Goal: Task Accomplishment & Management: Complete application form

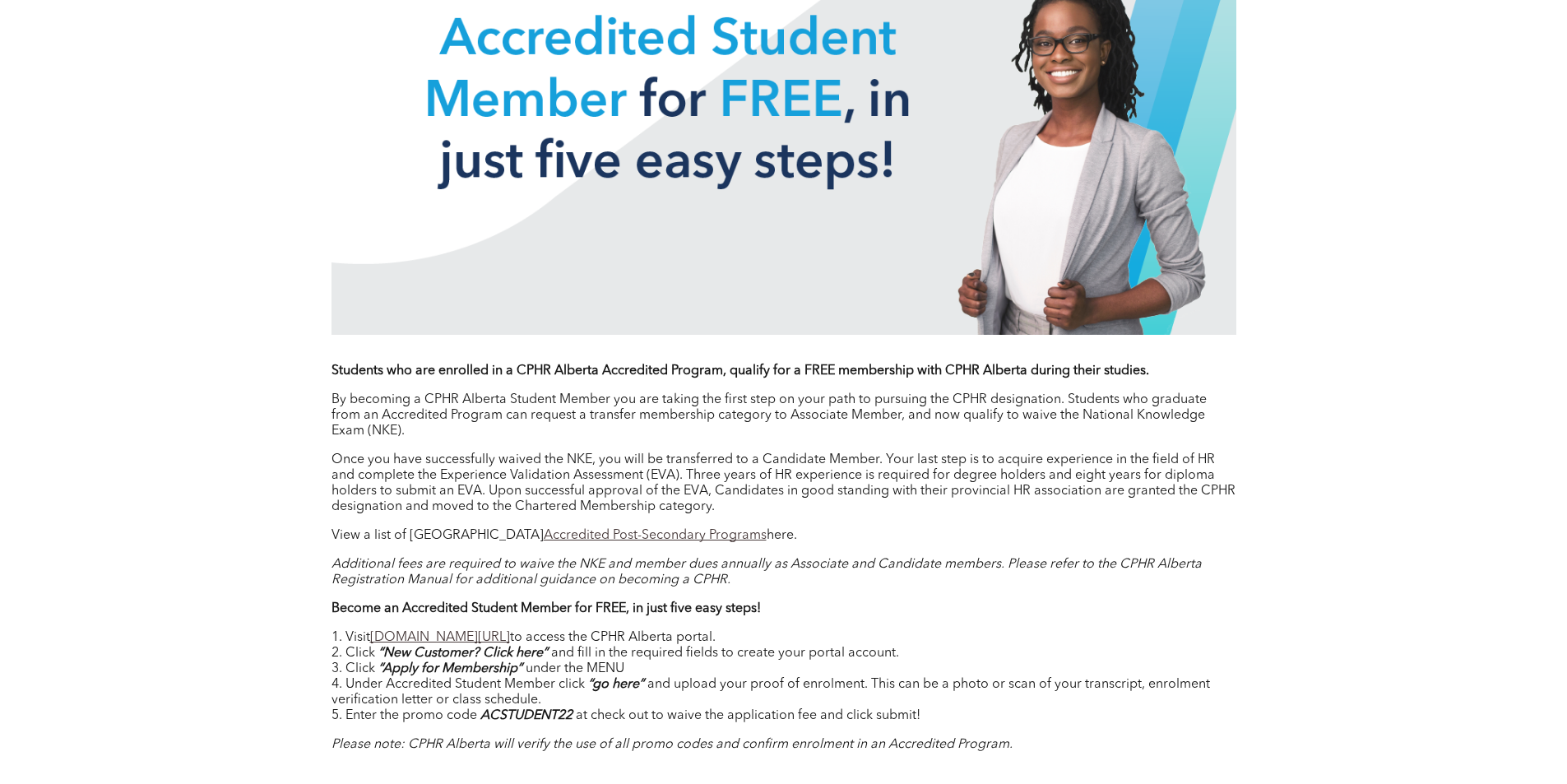
scroll to position [1151, 0]
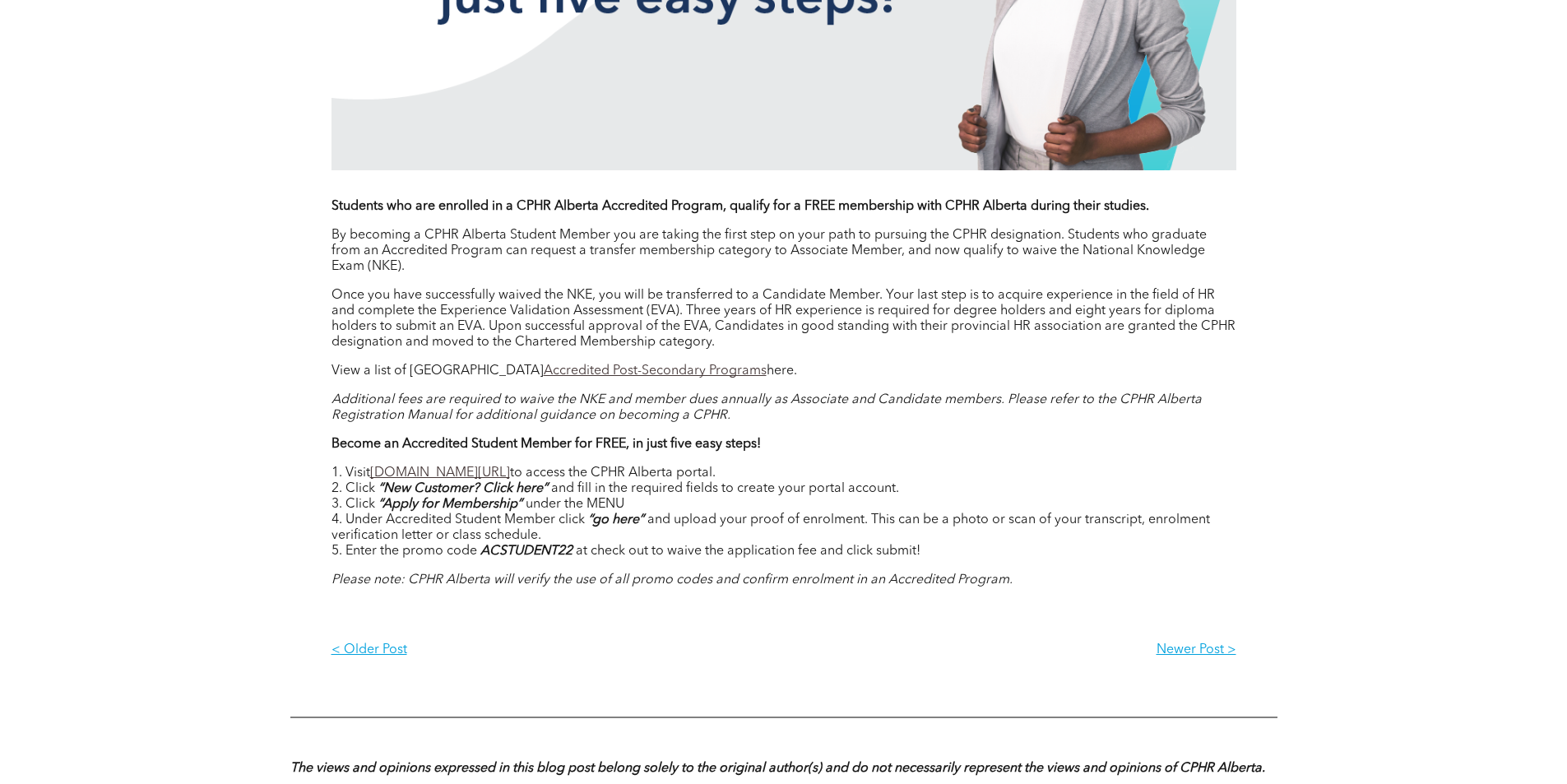
click at [847, 383] on div "Students who are enrolled in a CPHR Alberta Accredited Program, qualify for a F…" at bounding box center [784, 393] width 905 height 389
click at [448, 475] on link "[DOMAIN_NAME][URL]" at bounding box center [440, 472] width 140 height 13
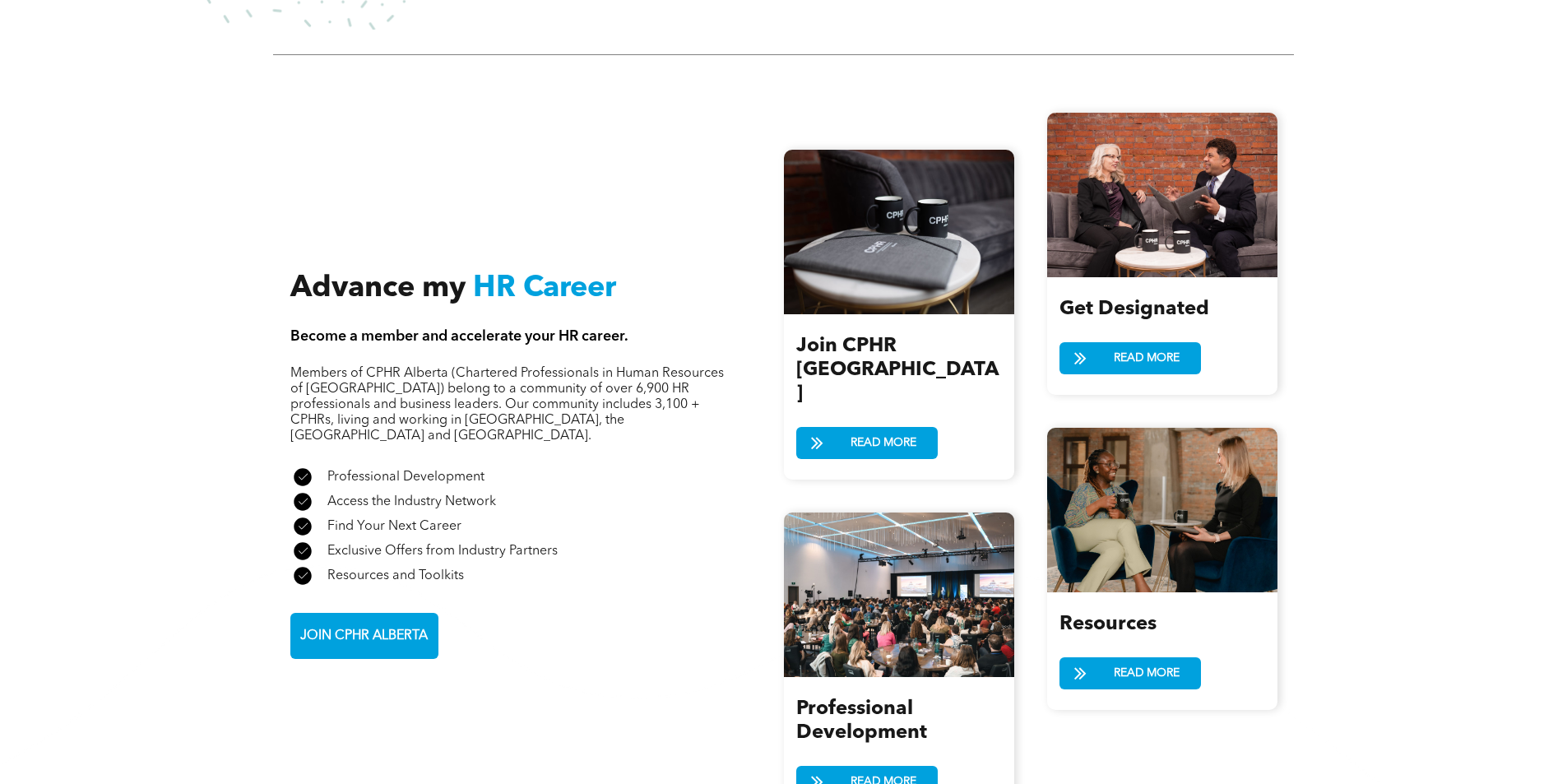
scroll to position [1727, 0]
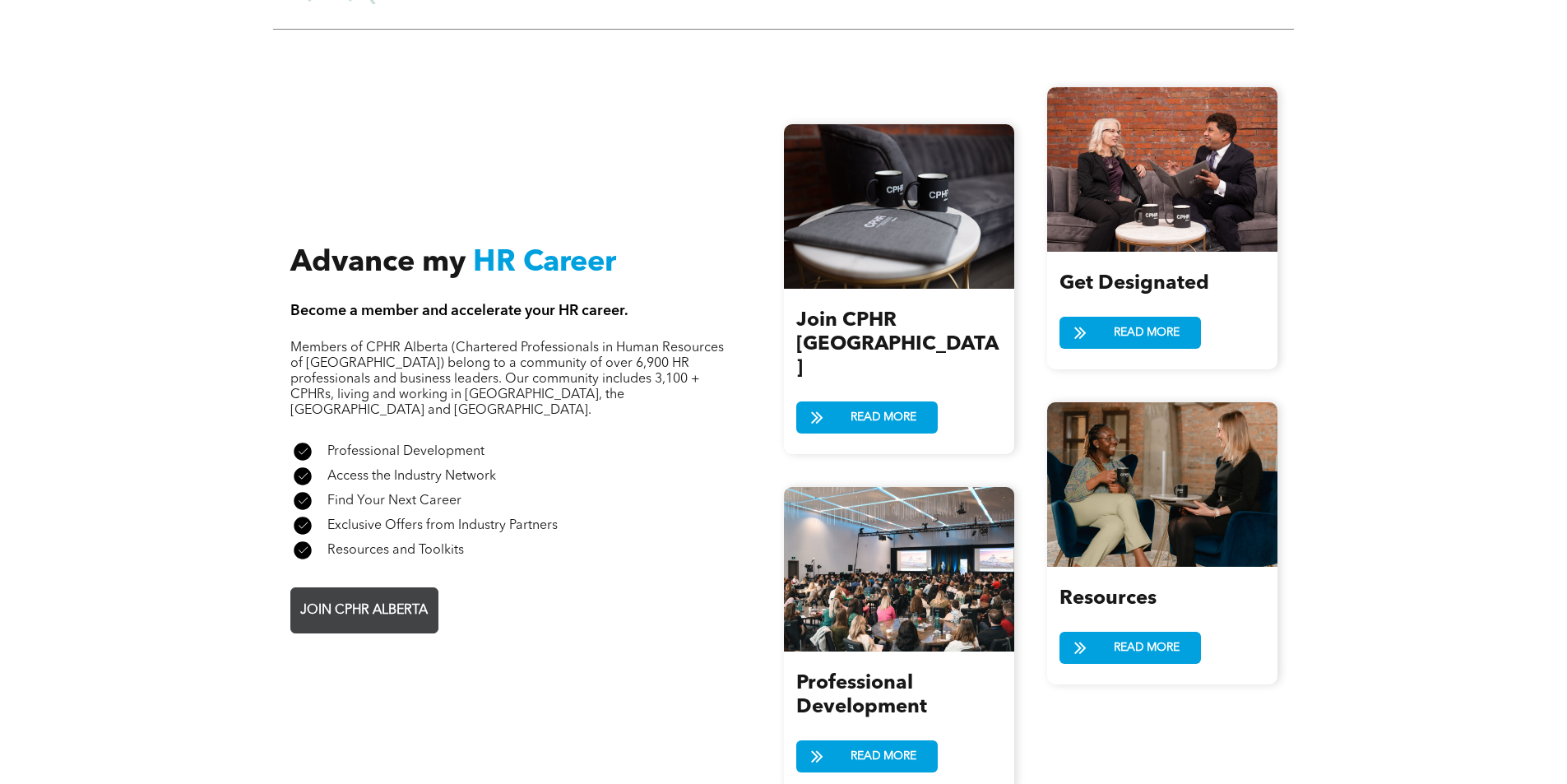
click at [368, 595] on span "JOIN CPHR ALBERTA" at bounding box center [364, 611] width 139 height 32
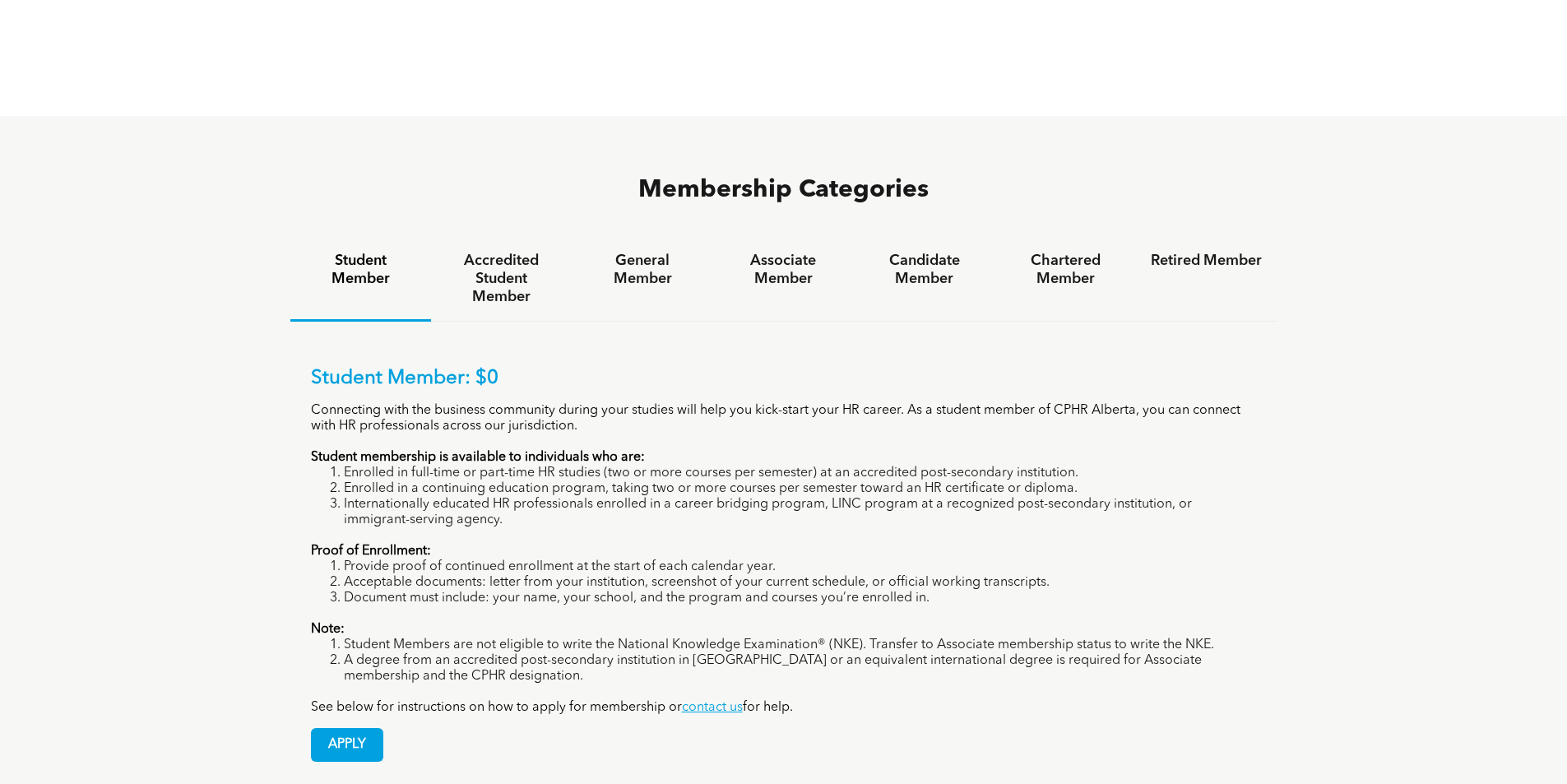
scroll to position [1069, 0]
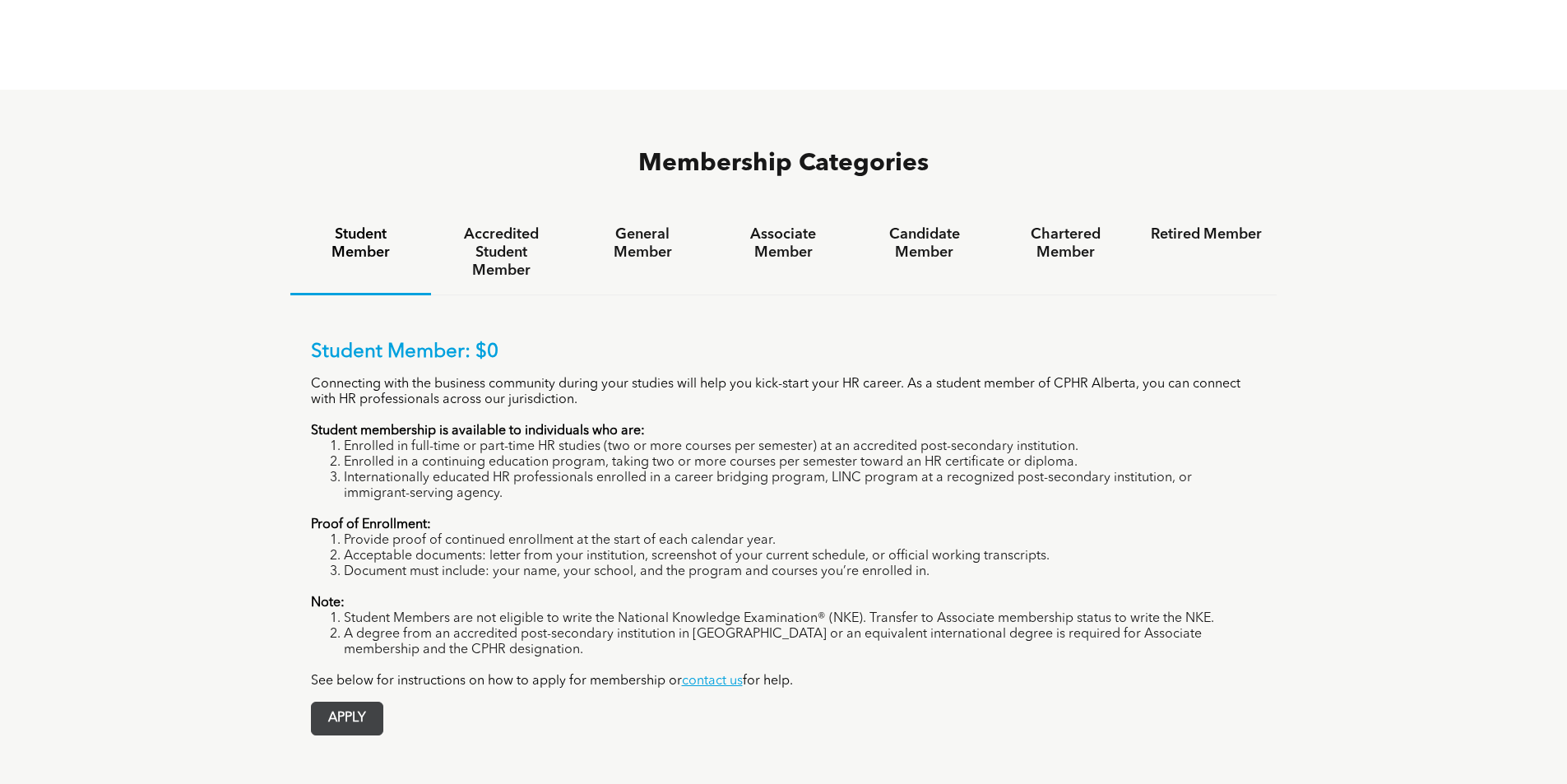
click at [343, 702] on span "APPLY" at bounding box center [347, 719] width 71 height 32
click at [347, 702] on span "APPLY" at bounding box center [347, 719] width 71 height 32
click at [355, 702] on span "APPLY" at bounding box center [347, 719] width 71 height 32
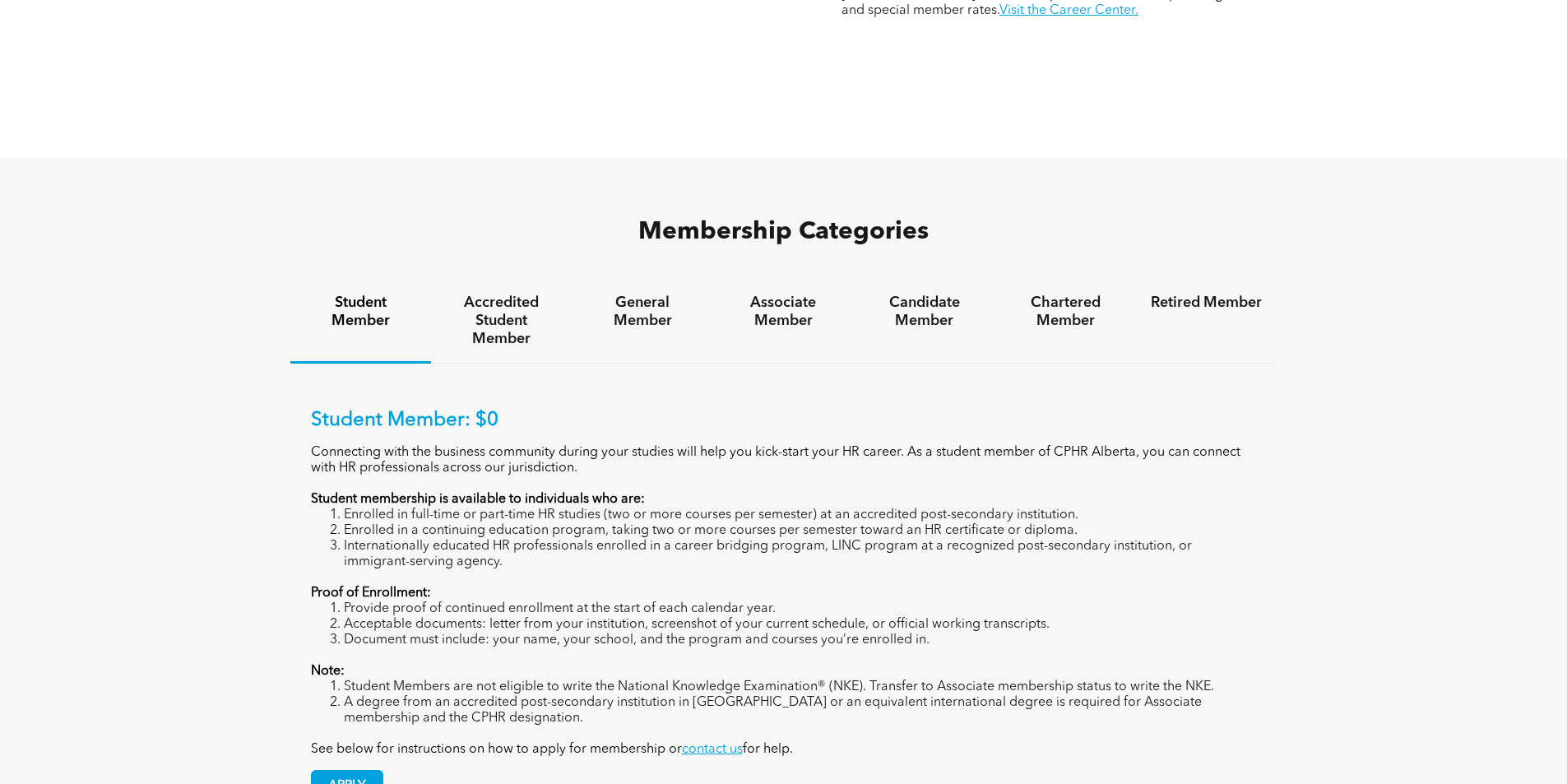
scroll to position [986, 0]
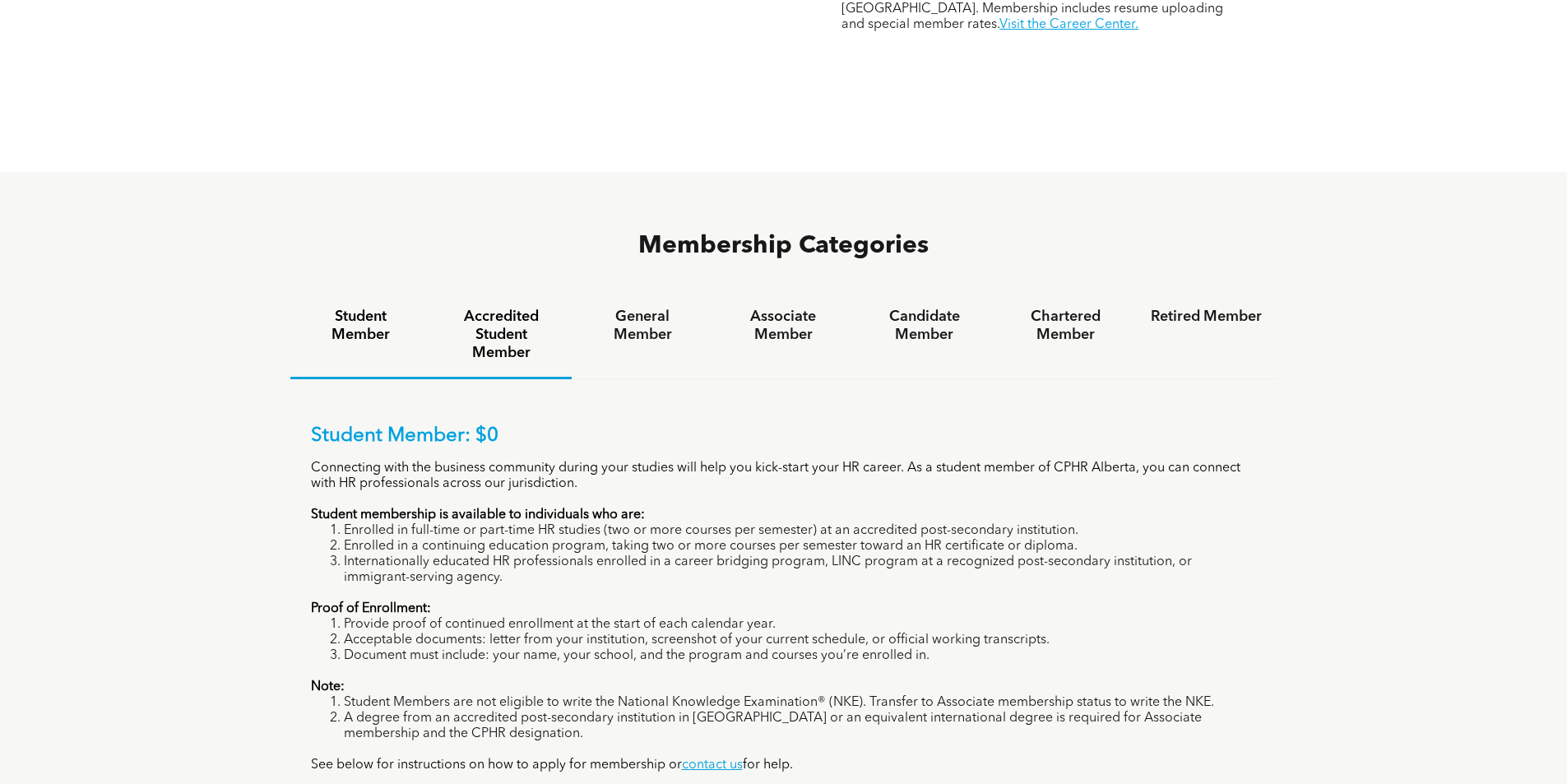
click at [498, 307] on h4 "Accredited Student Member" at bounding box center [501, 334] width 111 height 55
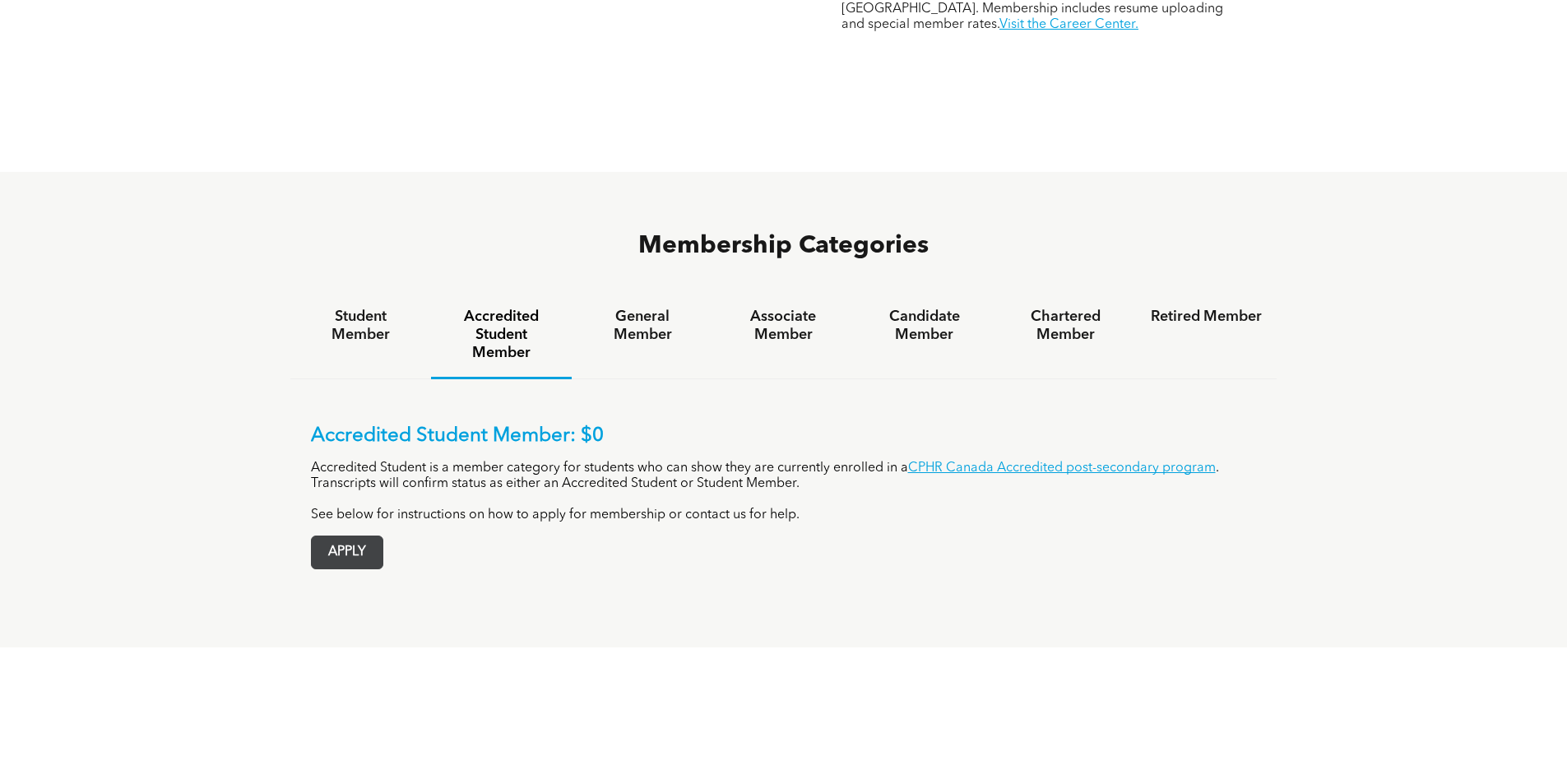
click at [344, 536] on span "APPLY" at bounding box center [347, 552] width 71 height 32
click at [950, 461] on link "CPHR Canada Accredited post-secondary program" at bounding box center [1061, 468] width 307 height 13
click at [924, 307] on h4 "Candidate Member" at bounding box center [924, 325] width 111 height 36
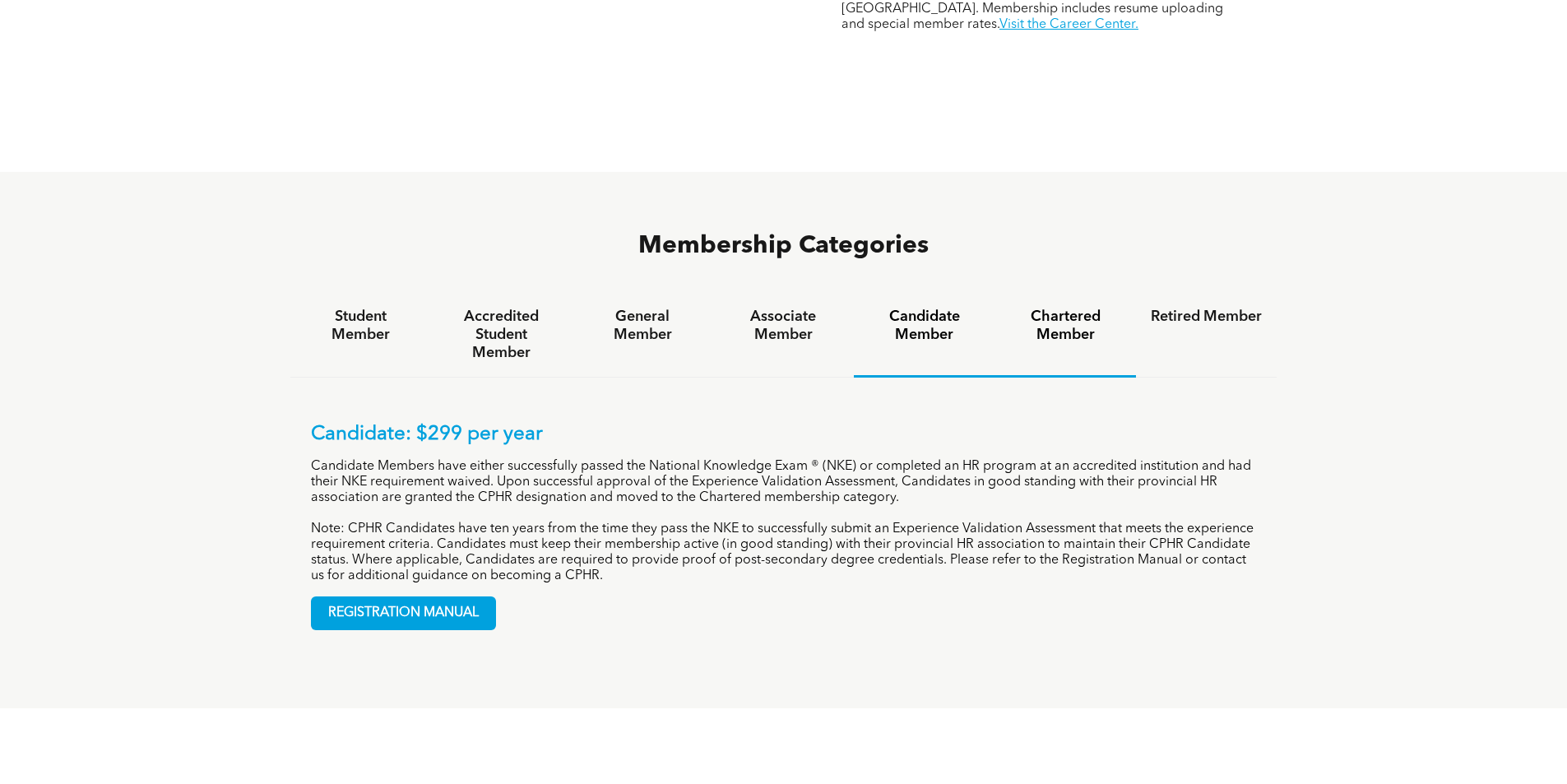
click at [1046, 307] on h4 "Chartered Member" at bounding box center [1066, 325] width 111 height 36
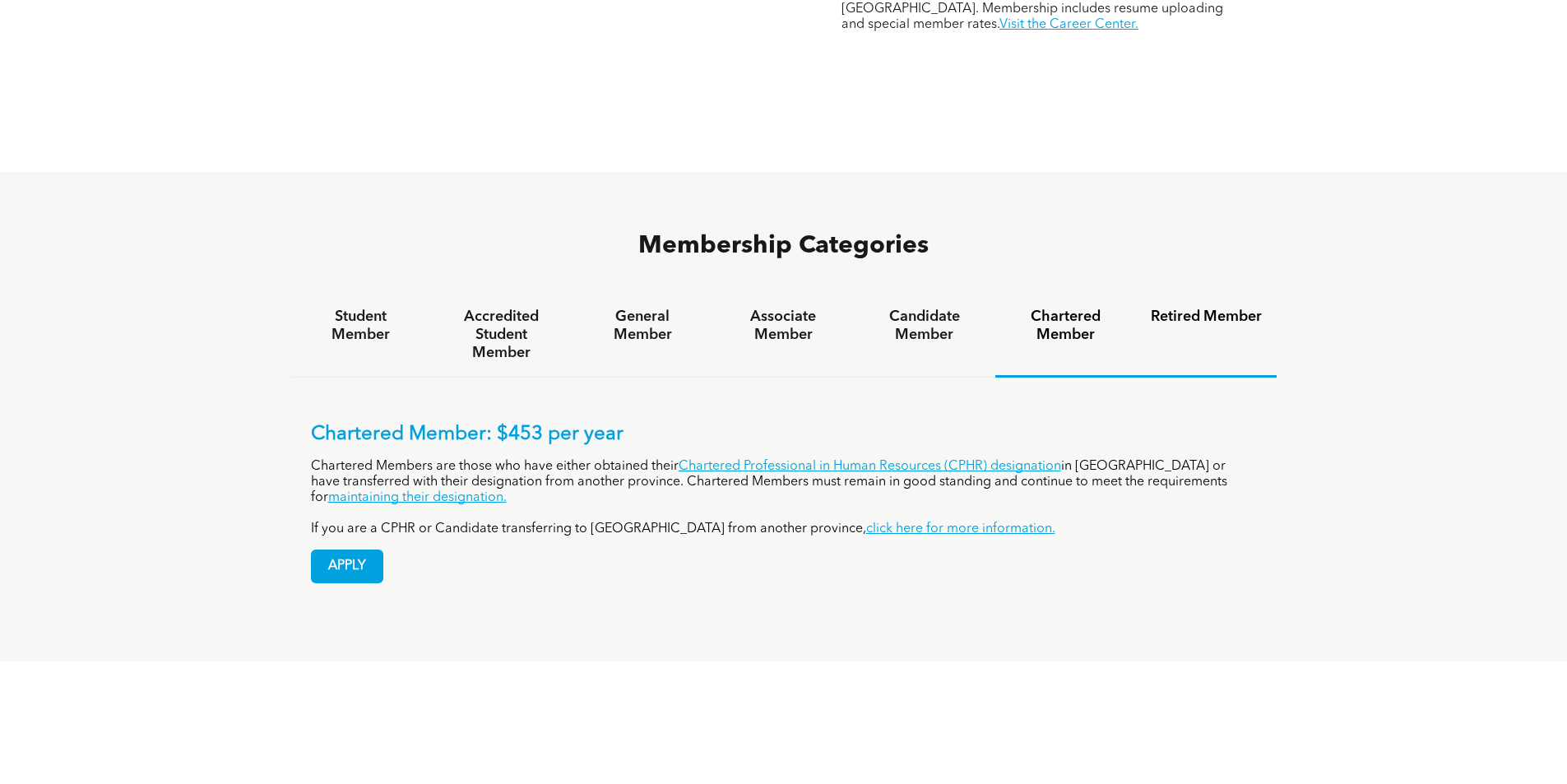
click at [1185, 307] on h4 "Retired Member" at bounding box center [1207, 316] width 111 height 18
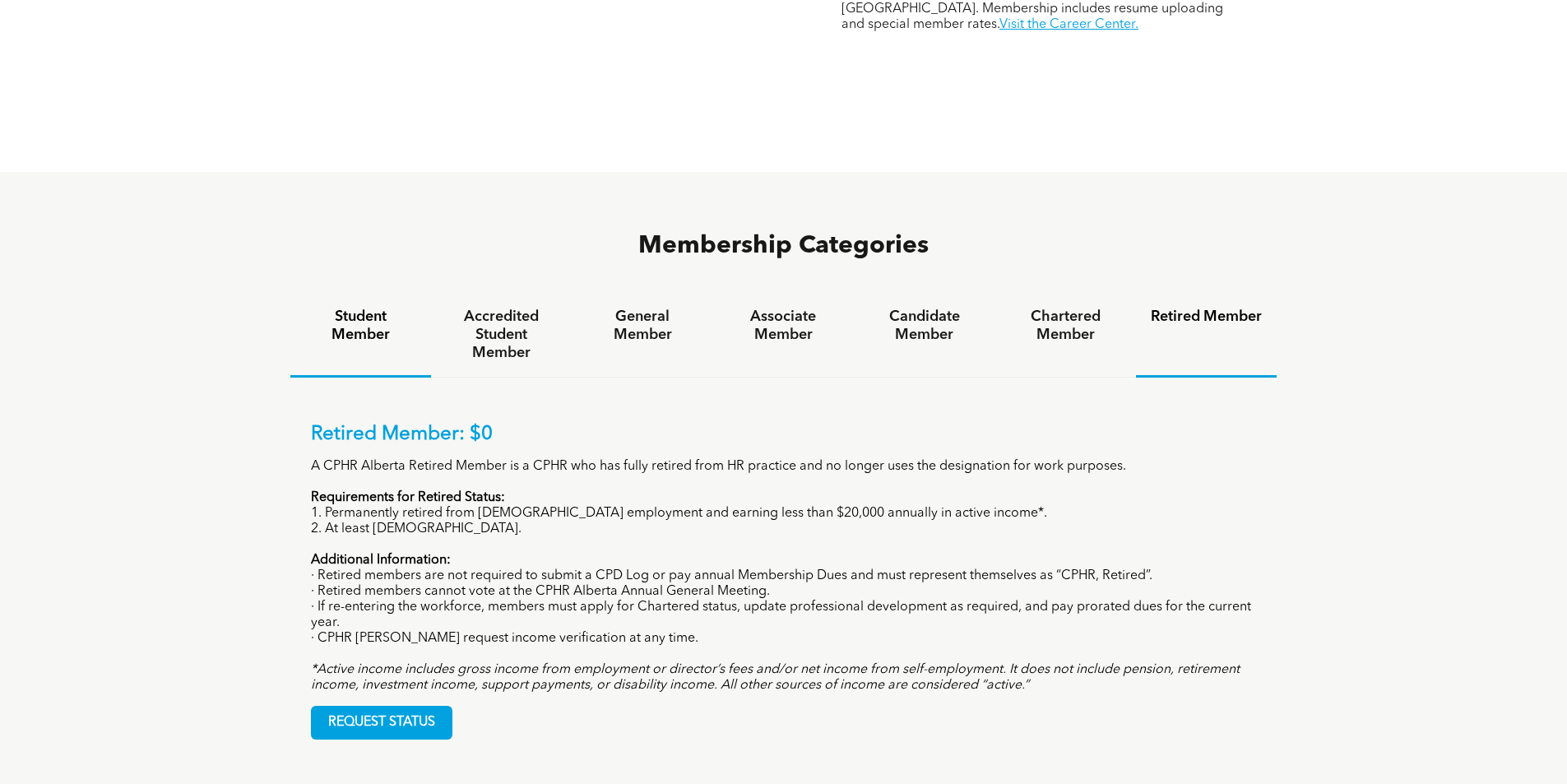
click at [362, 307] on h4 "Student Member" at bounding box center [360, 325] width 111 height 36
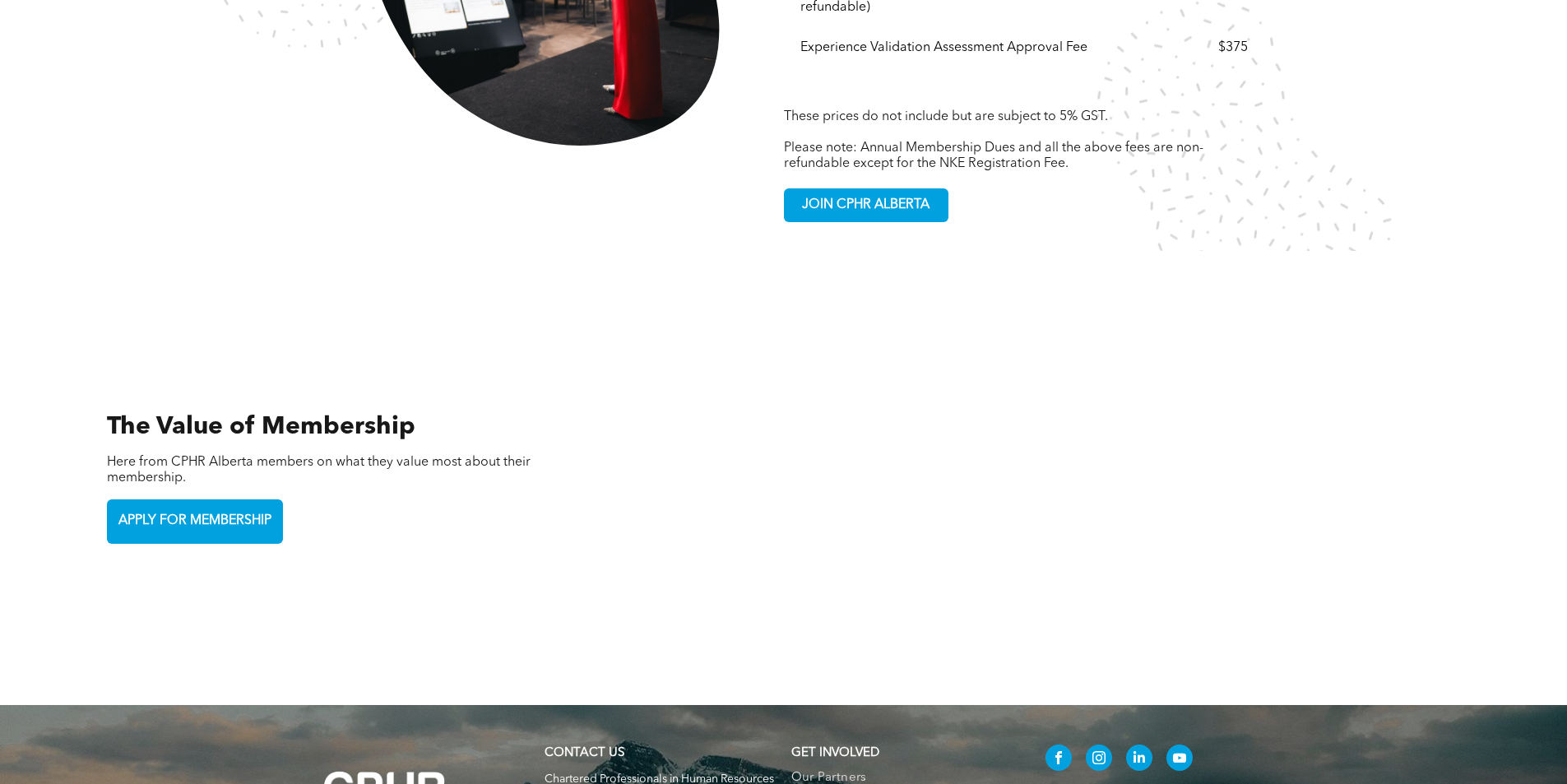
scroll to position [3536, 0]
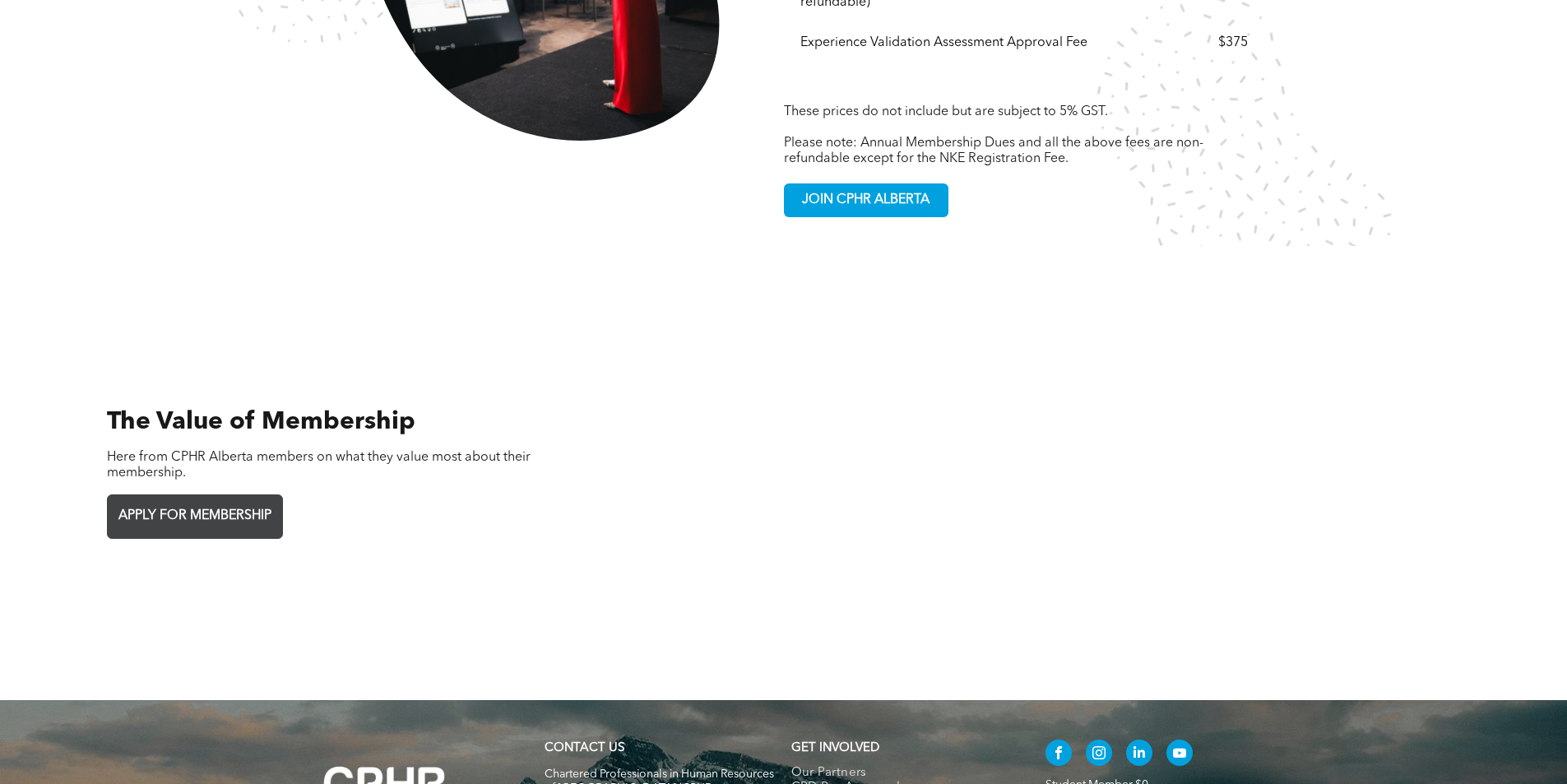
click at [186, 500] on span "APPLY FOR MEMBERSHIP" at bounding box center [195, 516] width 165 height 32
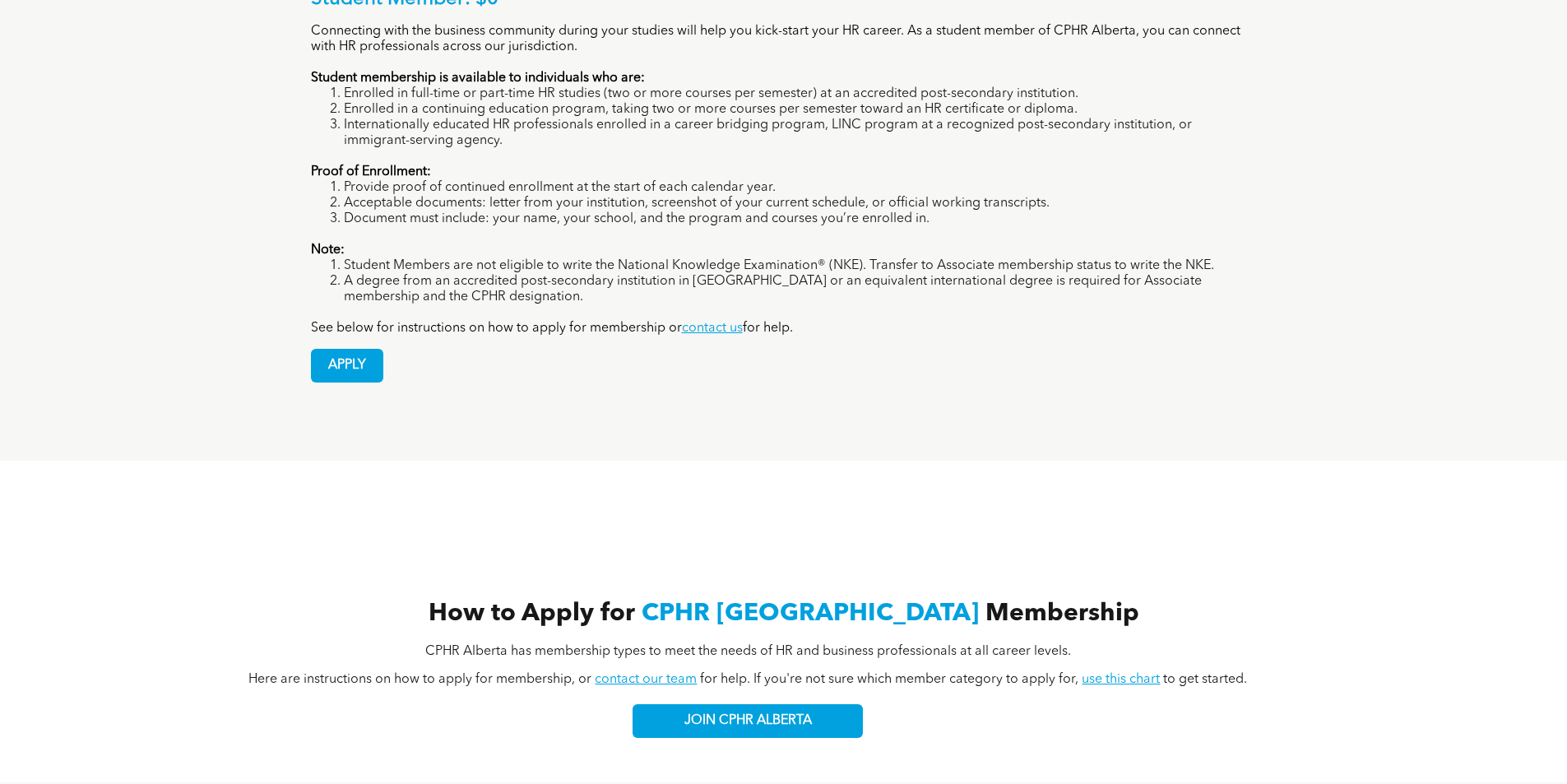
scroll to position [1398, 0]
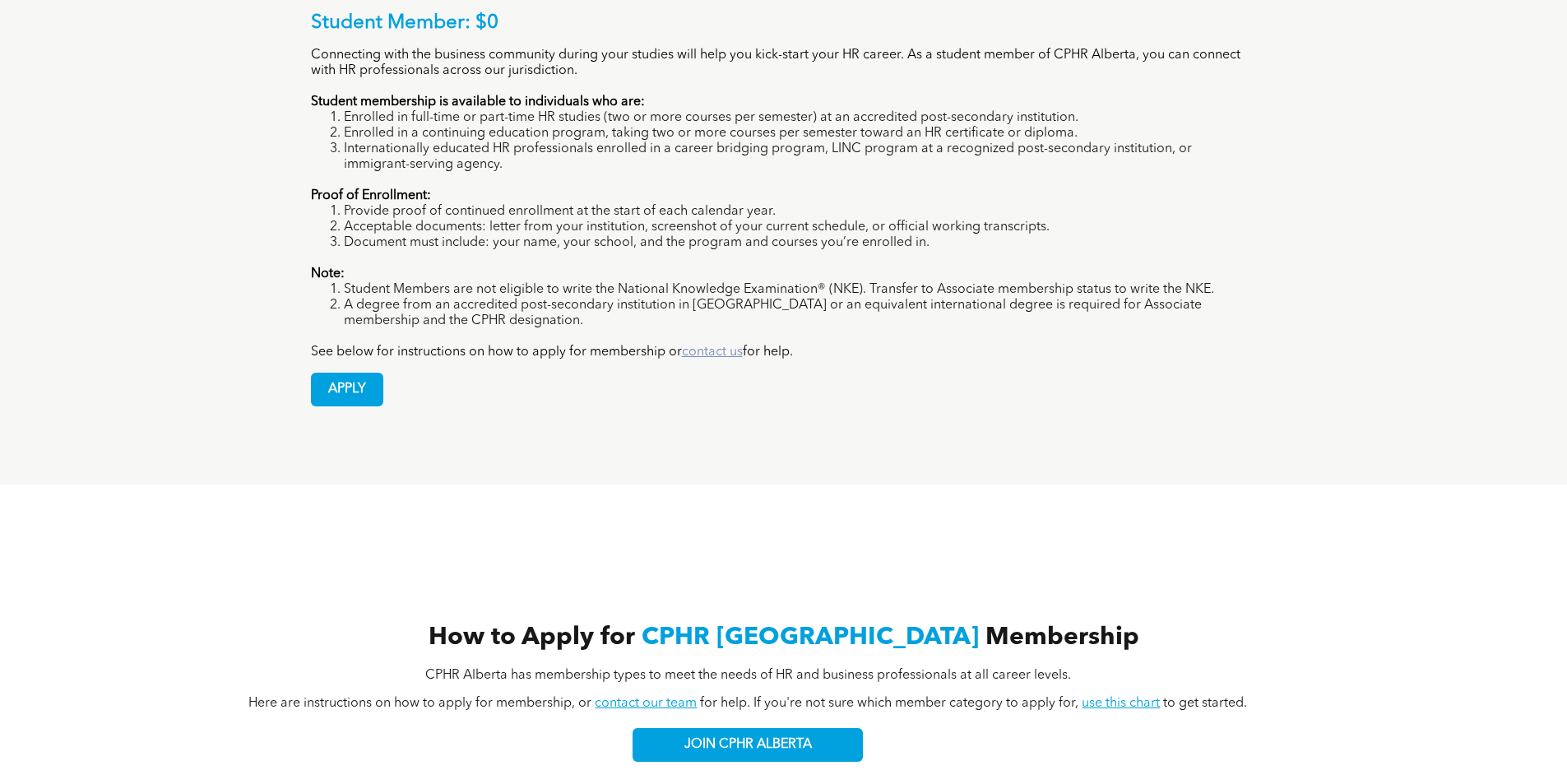
click at [721, 345] on link "contact us" at bounding box center [713, 351] width 61 height 13
click at [718, 345] on link "contact us" at bounding box center [713, 351] width 61 height 13
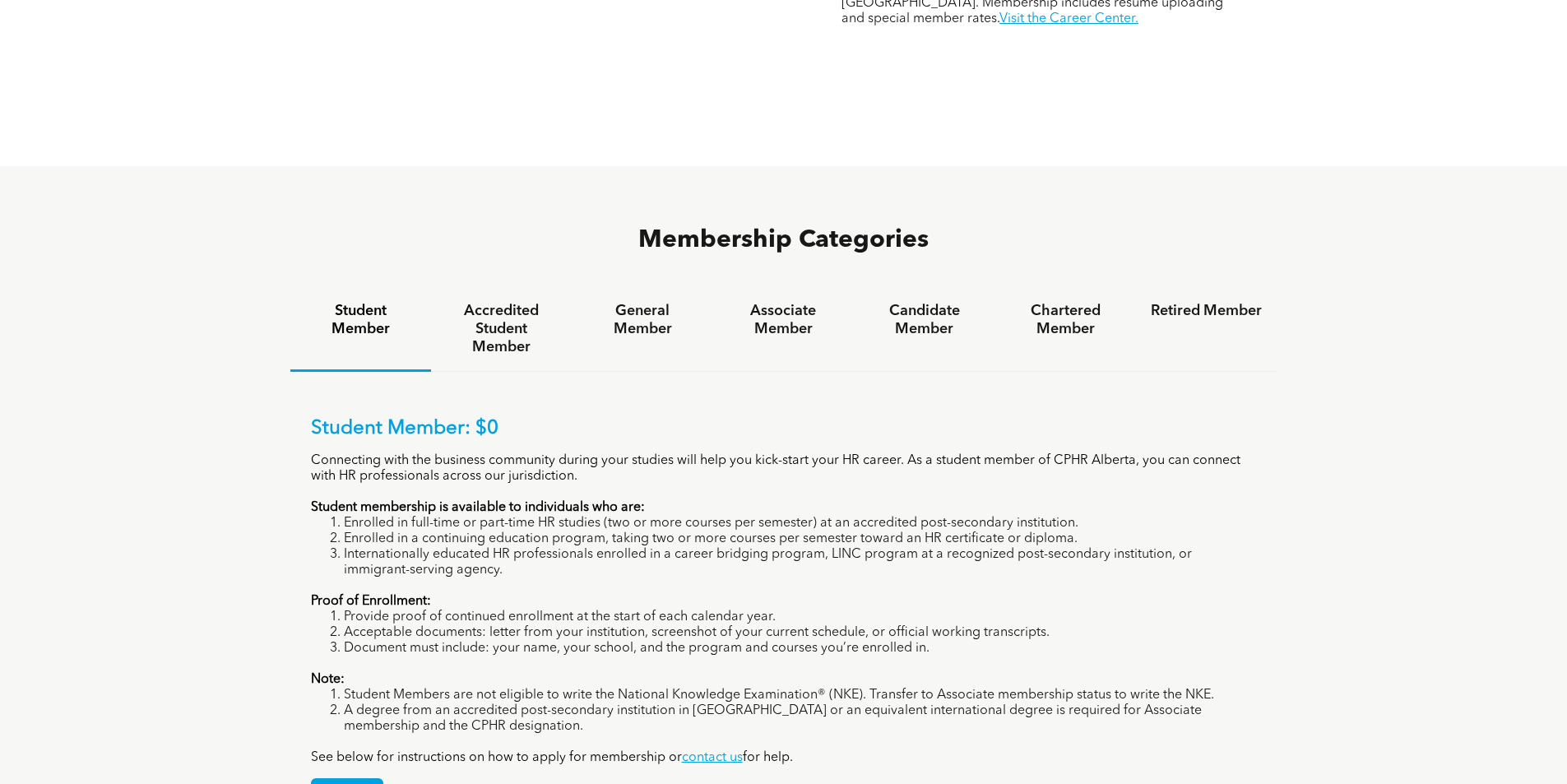
scroll to position [986, 0]
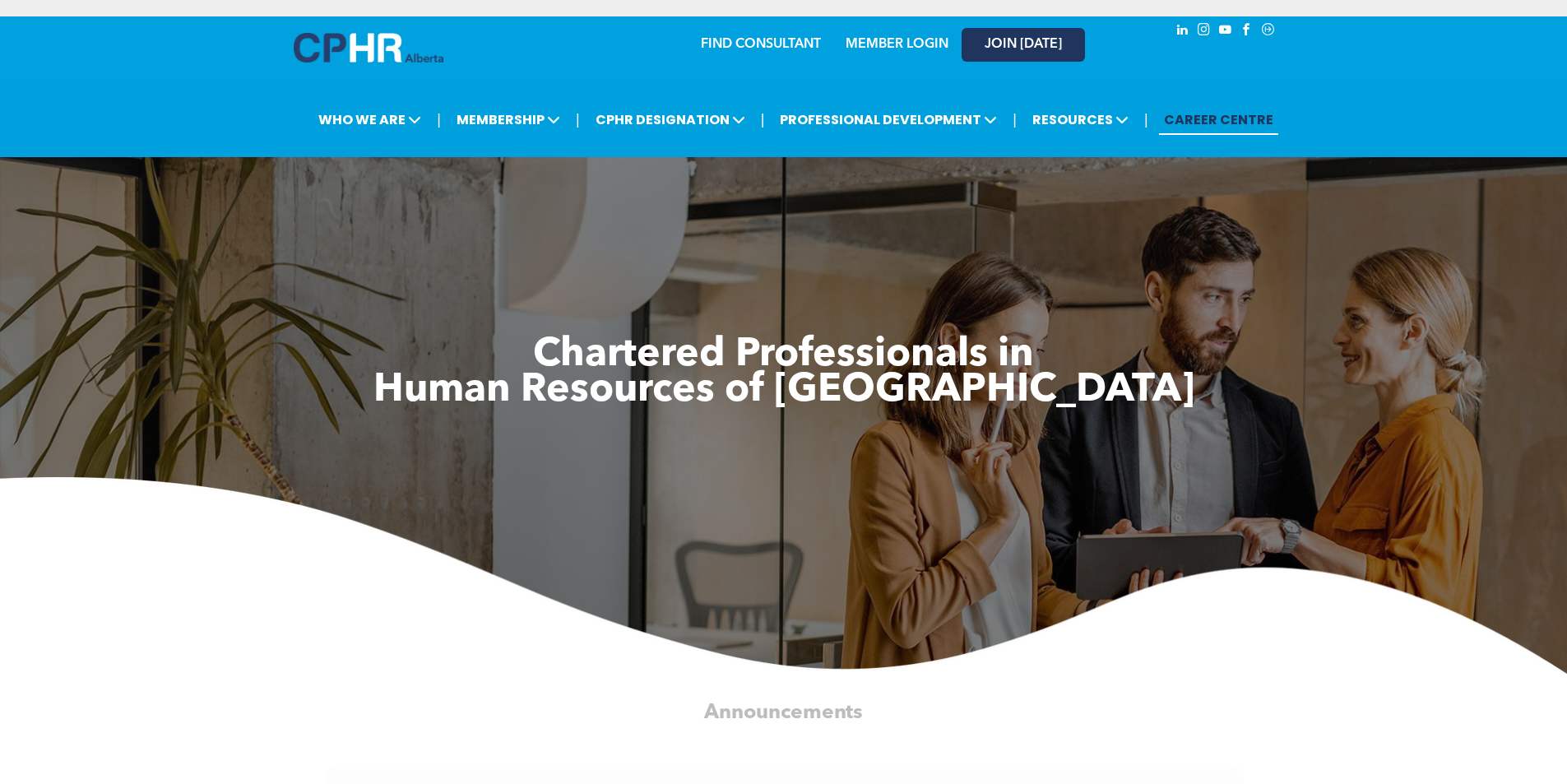
click at [1034, 49] on span "JOIN [DATE]" at bounding box center [1024, 44] width 77 height 15
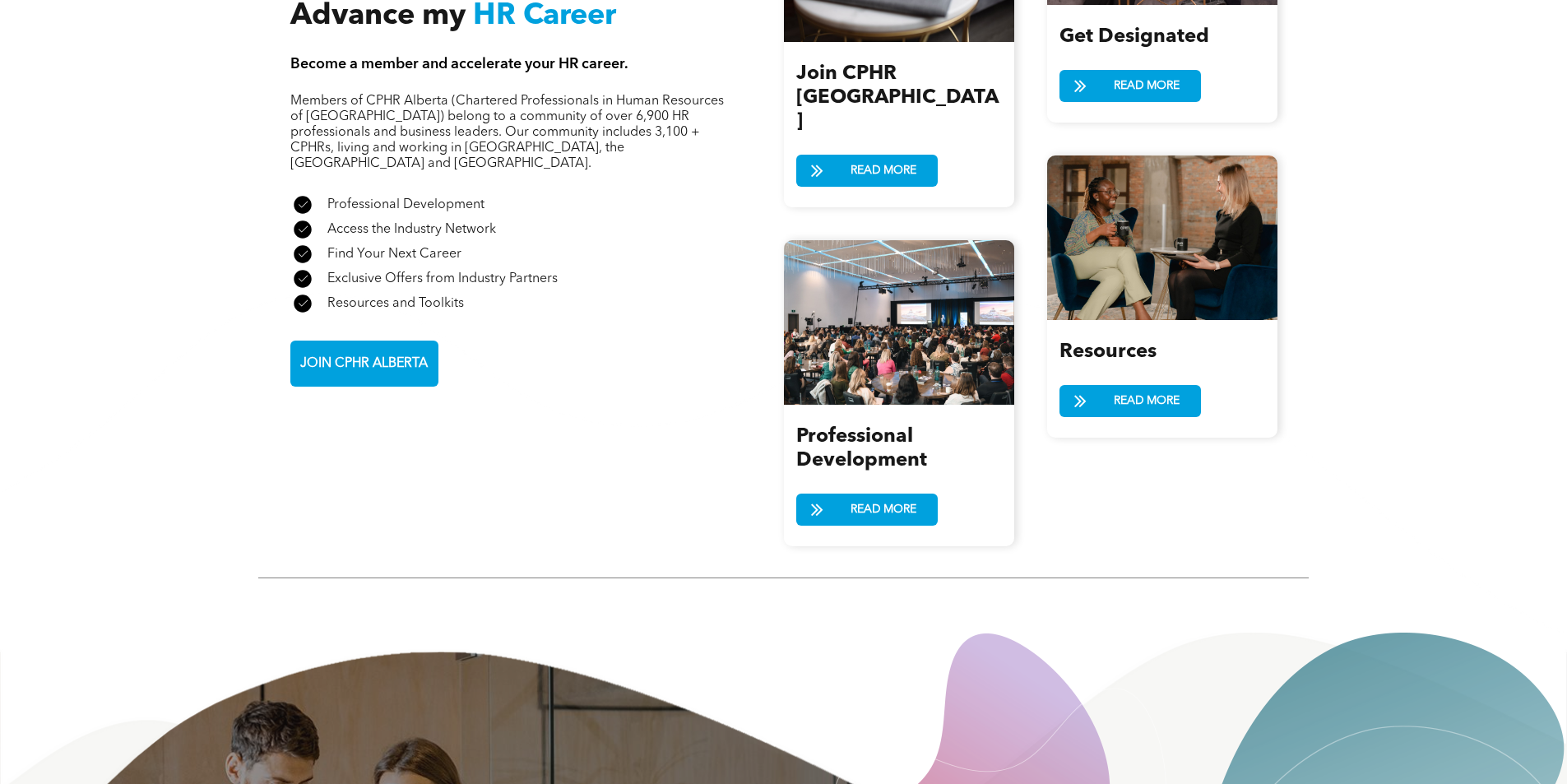
scroll to position [1891, 0]
